Goal: Task Accomplishment & Management: Manage account settings

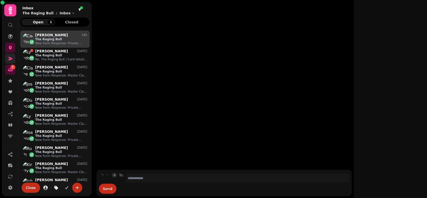
scroll to position [4, 4]
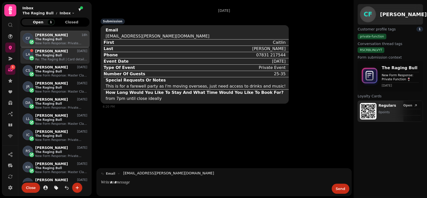
click at [52, 58] on p "Re: The Raging Bull | Card details required" at bounding box center [61, 59] width 52 height 4
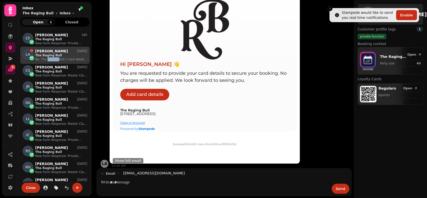
scroll to position [93, 0]
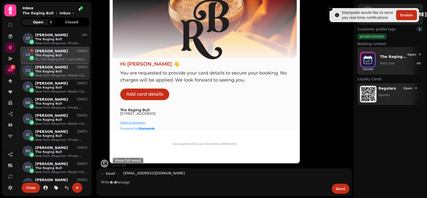
click at [58, 72] on p "The Raging Bull" at bounding box center [61, 71] width 52 height 4
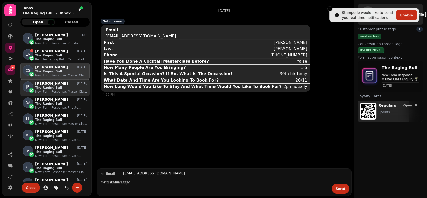
click at [71, 92] on p "New Form Response: Master Class Enquiry 🍸" at bounding box center [61, 92] width 52 height 4
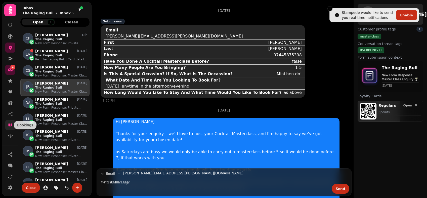
click at [12, 120] on link at bounding box center [10, 125] width 10 height 10
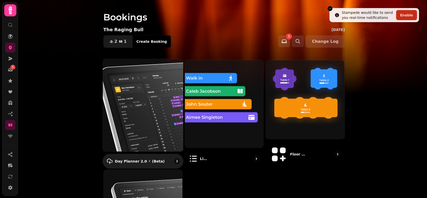
click at [144, 114] on img at bounding box center [143, 105] width 88 height 102
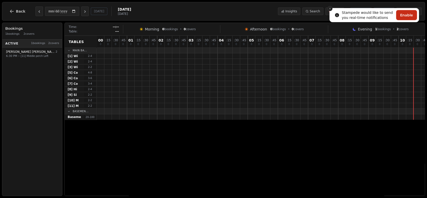
click at [330, 10] on button "Close toast" at bounding box center [329, 8] width 5 height 5
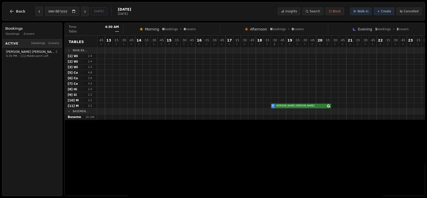
scroll to position [0, 396]
